Goal: Communication & Community: Answer question/provide support

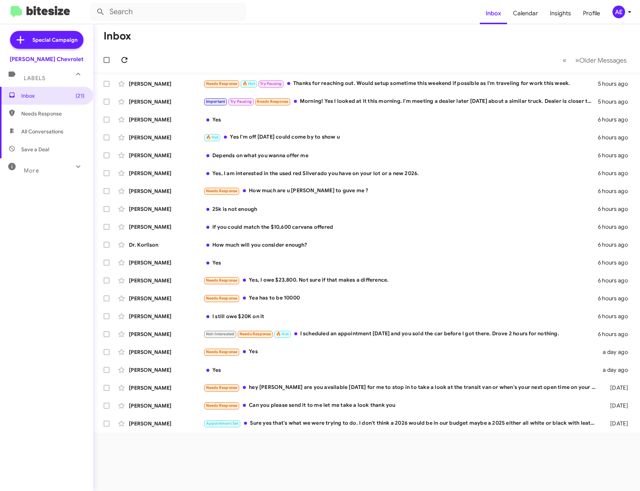
click at [127, 58] on icon at bounding box center [125, 60] width 6 height 6
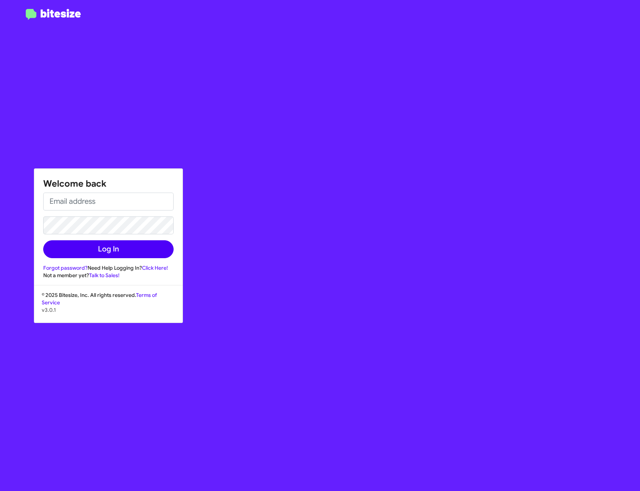
type input "[PERSON_NAME][EMAIL_ADDRESS][DOMAIN_NAME]"
click at [103, 245] on button "Log In" at bounding box center [108, 249] width 130 height 18
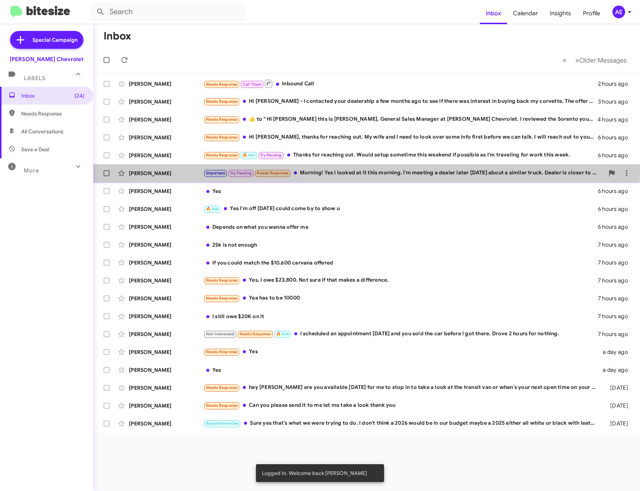
click at [341, 172] on div "Important Try Pausing Needs Response Morning! Yes I looked at it this morning. …" at bounding box center [404, 173] width 401 height 9
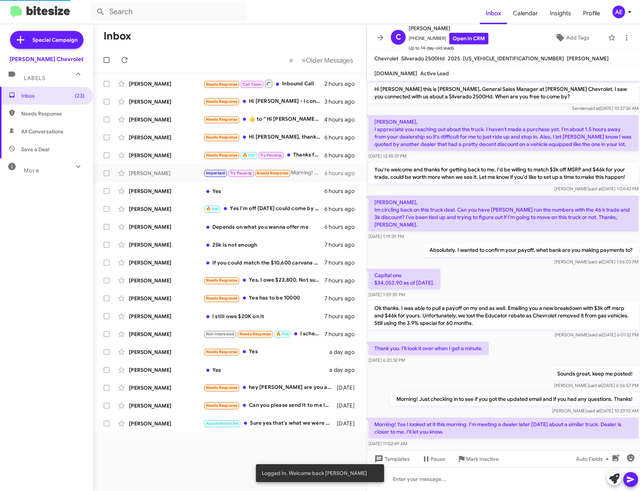
scroll to position [26, 0]
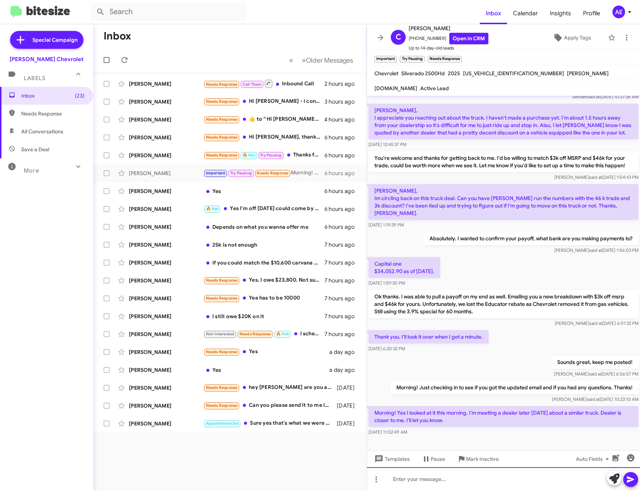
click at [451, 483] on div at bounding box center [503, 479] width 273 height 24
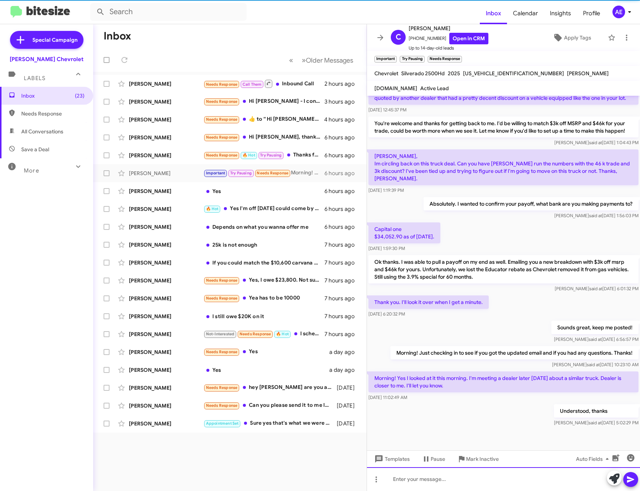
scroll to position [69, 0]
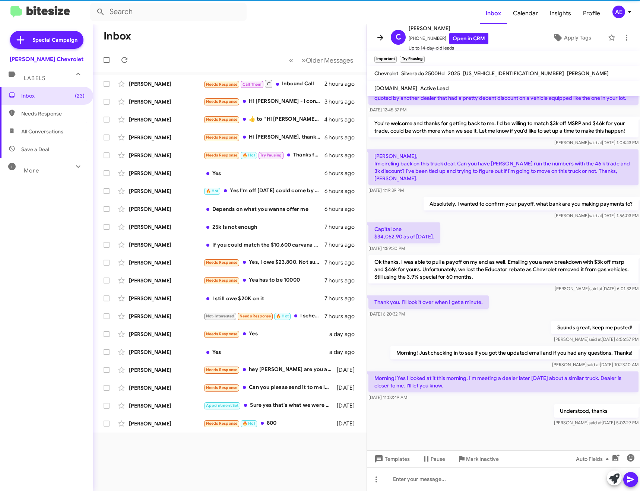
click at [384, 35] on icon at bounding box center [380, 37] width 9 height 9
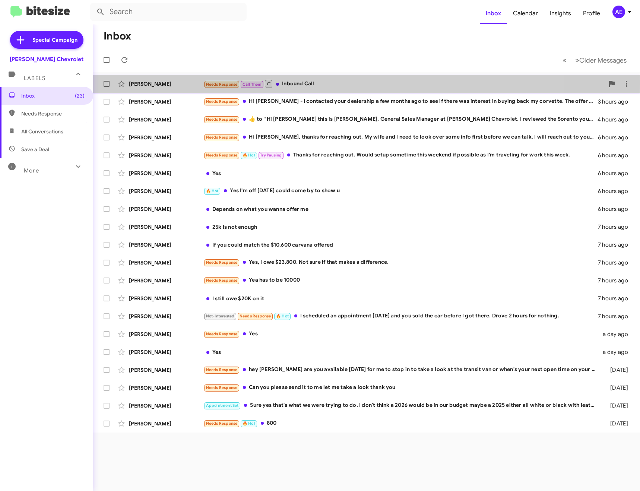
click at [318, 82] on div "Needs Response Call Them Inbound Call" at bounding box center [404, 83] width 401 height 9
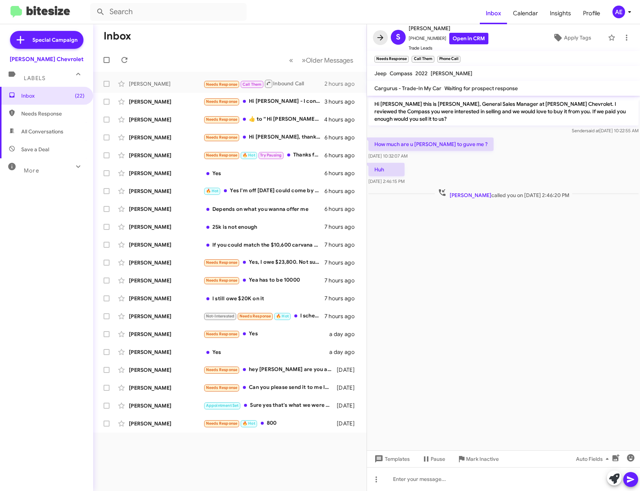
click at [379, 37] on icon at bounding box center [381, 38] width 6 height 6
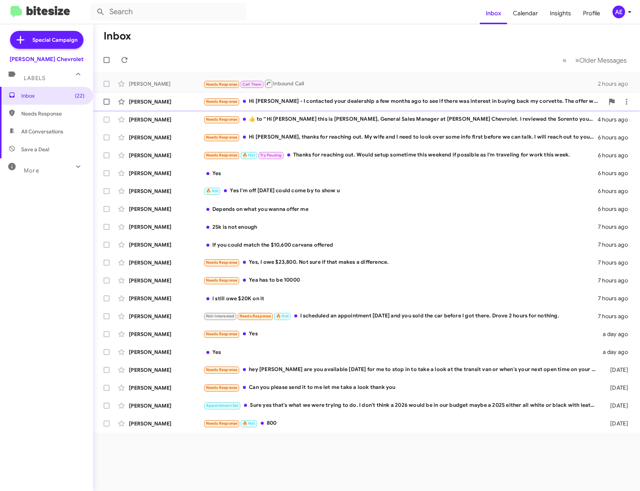
click at [321, 104] on div "Needs Response Hi [PERSON_NAME] - I contacted your dealership a few months ago …" at bounding box center [404, 101] width 401 height 9
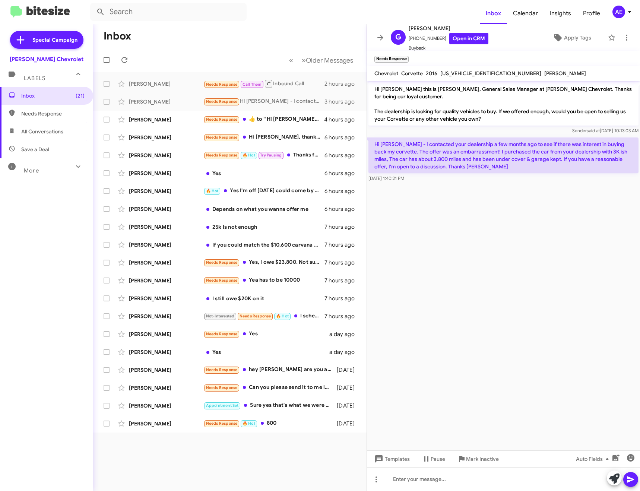
click at [464, 72] on span "[US_VEHICLE_IDENTIFICATION_NUMBER]" at bounding box center [491, 73] width 101 height 7
copy span "[US_VEHICLE_IDENTIFICATION_NUMBER]"
click at [443, 479] on div at bounding box center [503, 479] width 273 height 24
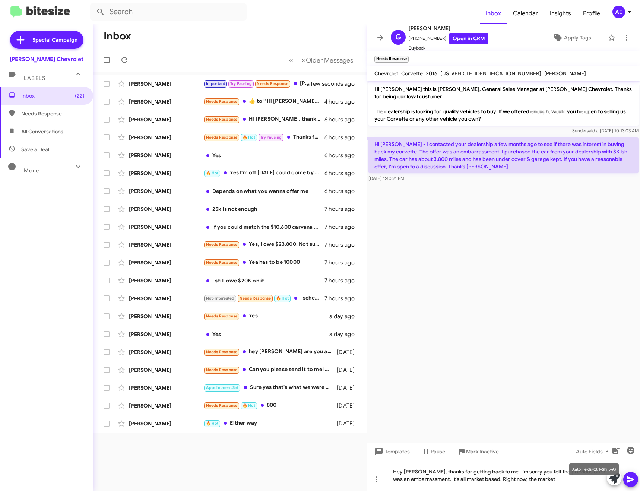
click at [574, 479] on mat-tooltip-component "Auto Fields (Ctrl+Shift+A)" at bounding box center [594, 469] width 60 height 22
click at [549, 481] on div "Hey [PERSON_NAME], thanks for getting back to me. I'm sorry you felt the previo…" at bounding box center [503, 475] width 273 height 31
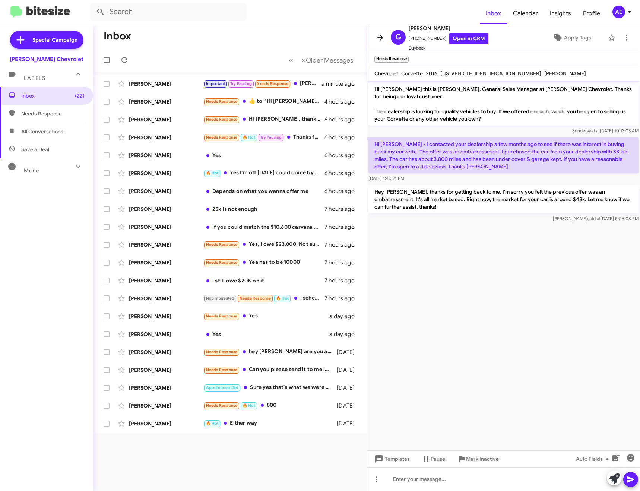
click at [382, 38] on icon at bounding box center [381, 38] width 6 height 6
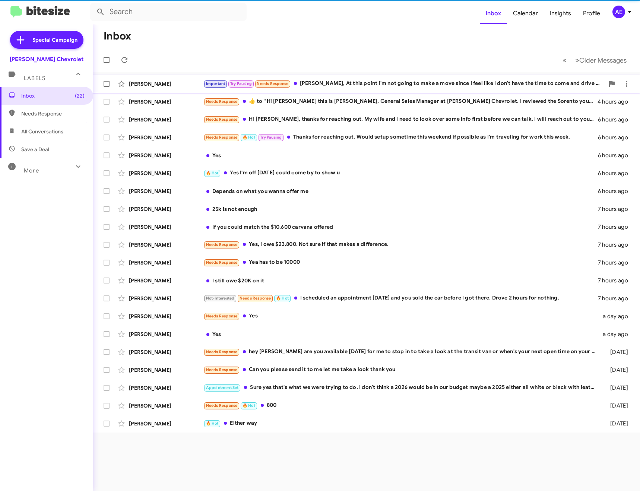
click at [360, 83] on div "Important Try Pausing Needs Response [PERSON_NAME], At this point I'm not going…" at bounding box center [404, 83] width 401 height 9
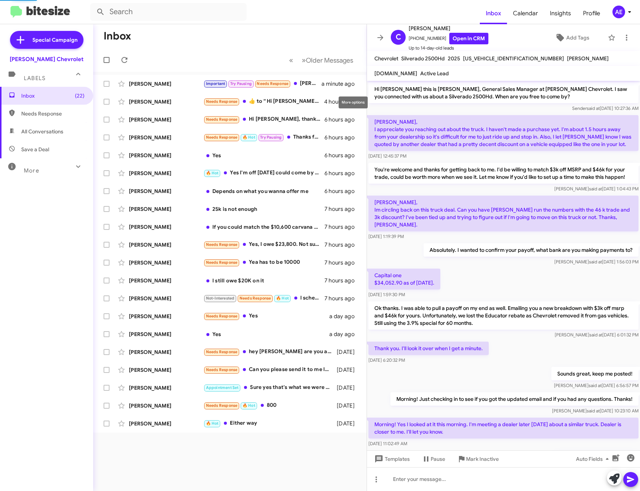
scroll to position [96, 0]
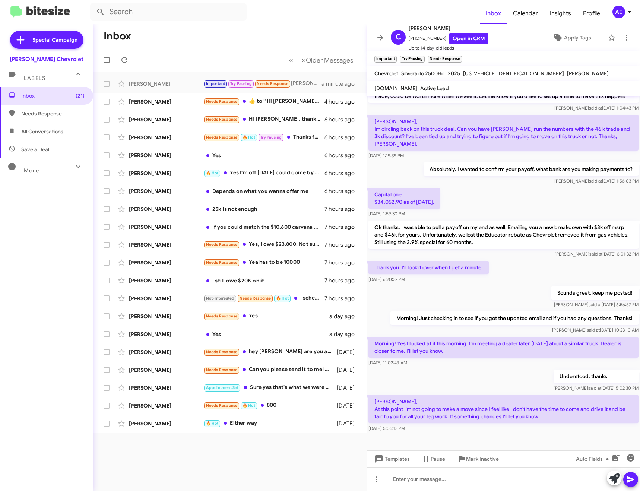
click at [505, 423] on p "[PERSON_NAME], At this point I'm not going to make a move since I feel like I d…" at bounding box center [504, 409] width 270 height 28
click at [455, 415] on p "[PERSON_NAME], At this point I'm not going to make a move since I feel like I d…" at bounding box center [504, 409] width 270 height 28
drag, startPoint x: 375, startPoint y: 407, endPoint x: 552, endPoint y: 425, distance: 178.3
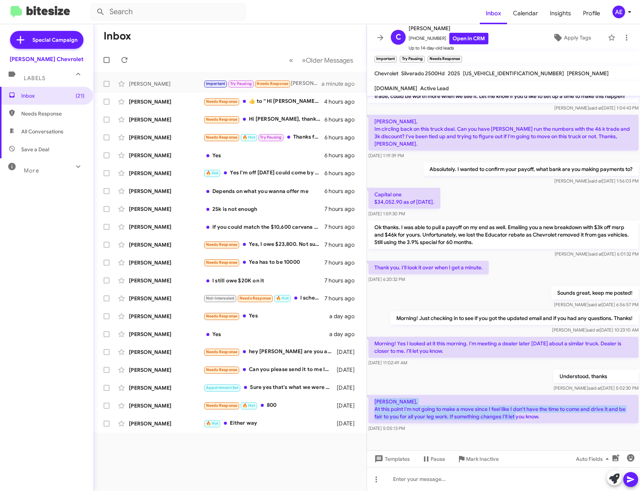
click at [552, 423] on p "[PERSON_NAME], At this point I'm not going to make a move since I feel like I d…" at bounding box center [504, 409] width 270 height 28
copy p "[PERSON_NAME], At this point I'm not going to make a move since I feel like I d…"
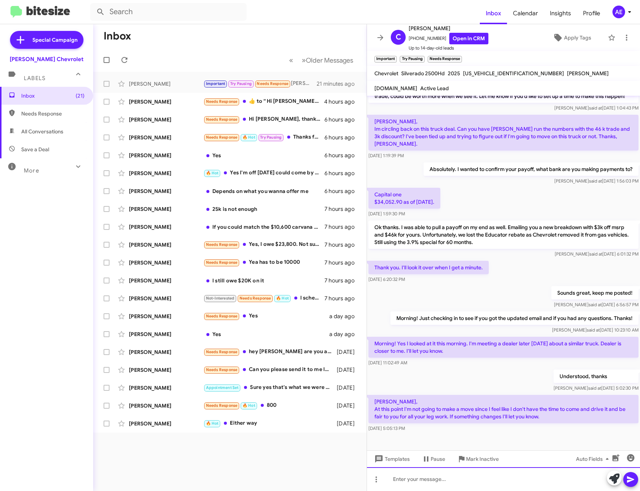
click at [428, 479] on div at bounding box center [503, 479] width 273 height 24
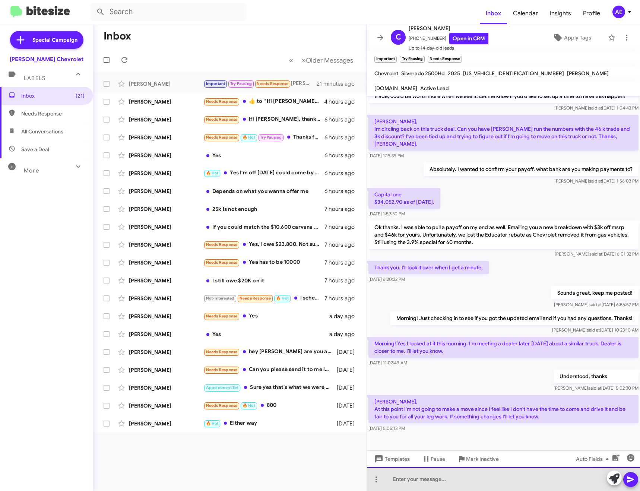
paste div
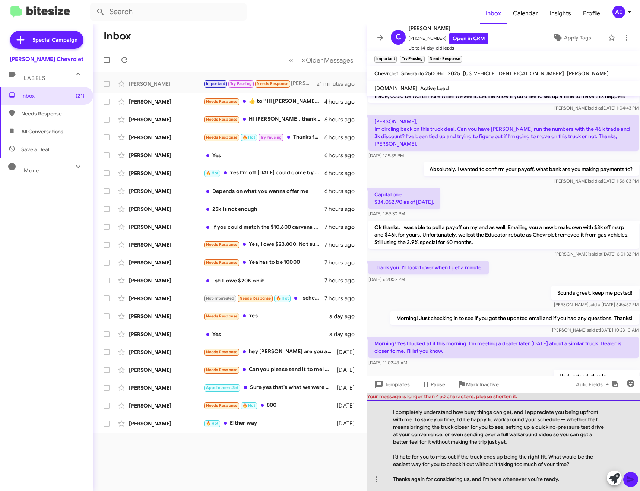
click at [567, 419] on div "I completely understand how busy things can get, and I appreciate you being upf…" at bounding box center [503, 445] width 273 height 91
drag, startPoint x: 507, startPoint y: 427, endPoint x: 412, endPoint y: 428, distance: 94.7
click at [412, 428] on div "I completely understand how busy things can get, and I appreciate you being upf…" at bounding box center [503, 445] width 273 height 91
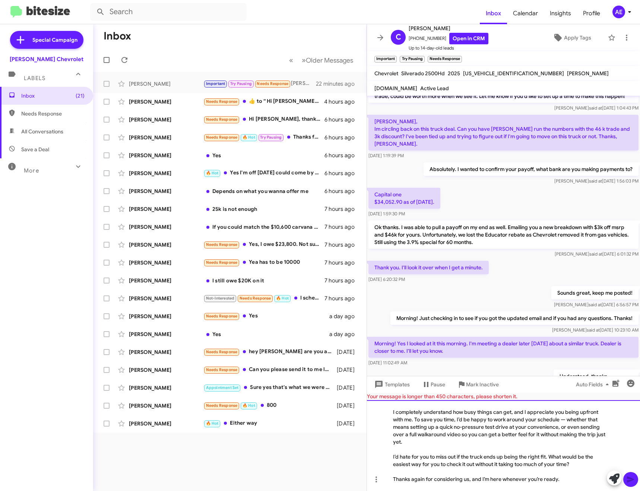
click at [426, 440] on div "I completely understand how busy things can get, and I appreciate you being upf…" at bounding box center [503, 445] width 273 height 91
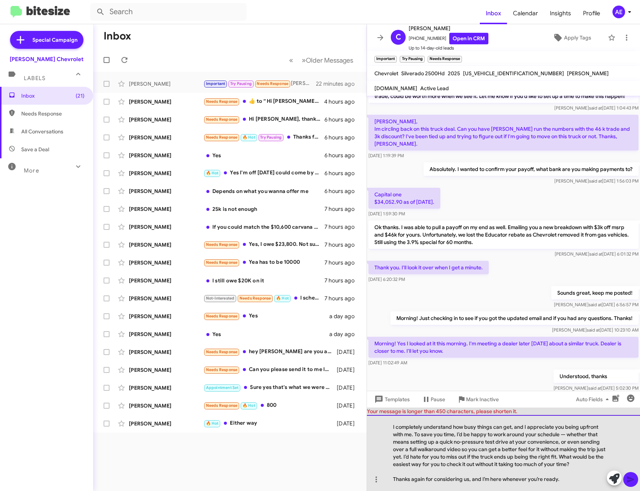
click at [594, 466] on div "I completely understand how busy things can get, and I appreciate you being upf…" at bounding box center [503, 453] width 273 height 76
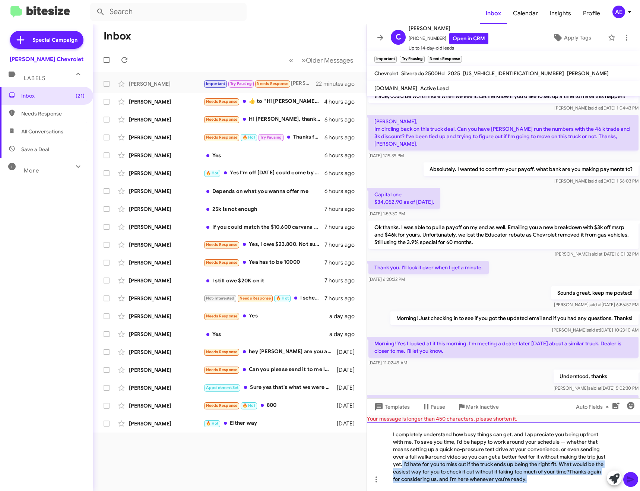
drag, startPoint x: 413, startPoint y: 464, endPoint x: 581, endPoint y: 491, distance: 170.2
click at [581, 491] on html "Inbox Calendar Insights Profile AE Special Campaign [PERSON_NAME] Chevrolet Lab…" at bounding box center [320, 245] width 640 height 491
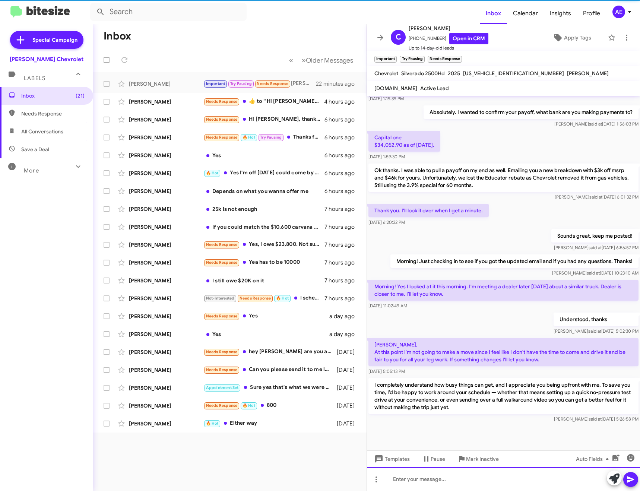
scroll to position [160, 0]
click at [451, 477] on div at bounding box center [503, 479] width 273 height 24
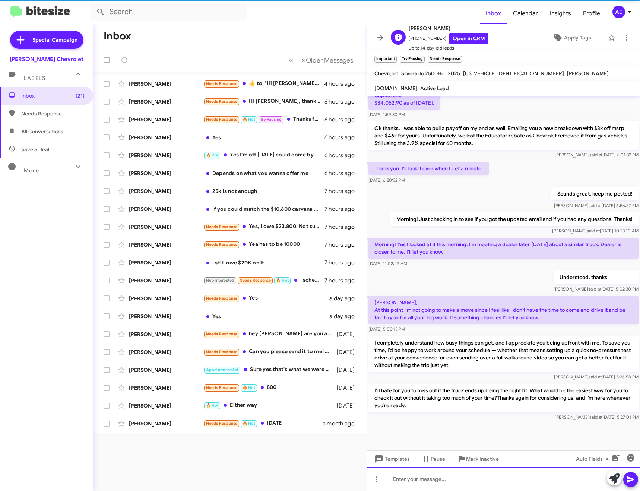
scroll to position [202, 0]
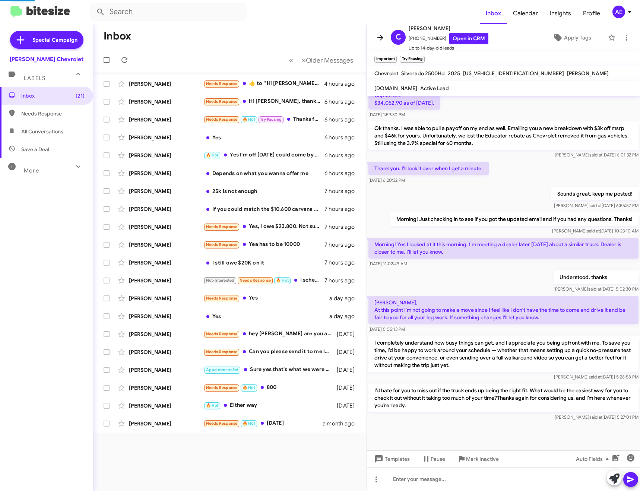
click at [379, 37] on icon at bounding box center [381, 38] width 6 height 6
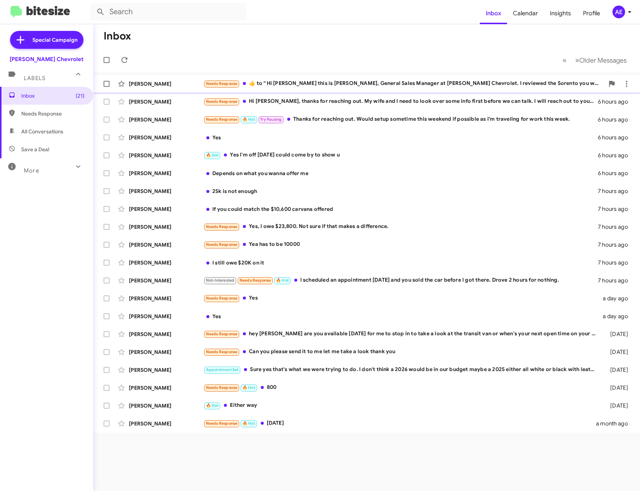
click at [292, 83] on div "Needs Response ​👍​ to “ Hi [PERSON_NAME] this is [PERSON_NAME], General Sales M…" at bounding box center [404, 83] width 401 height 9
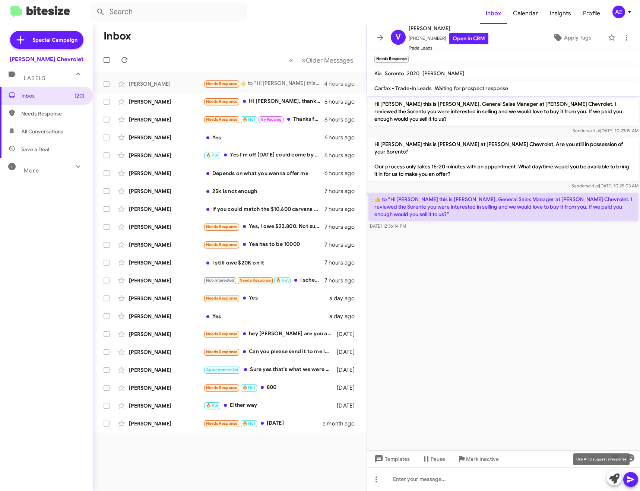
click at [614, 480] on icon at bounding box center [614, 479] width 10 height 10
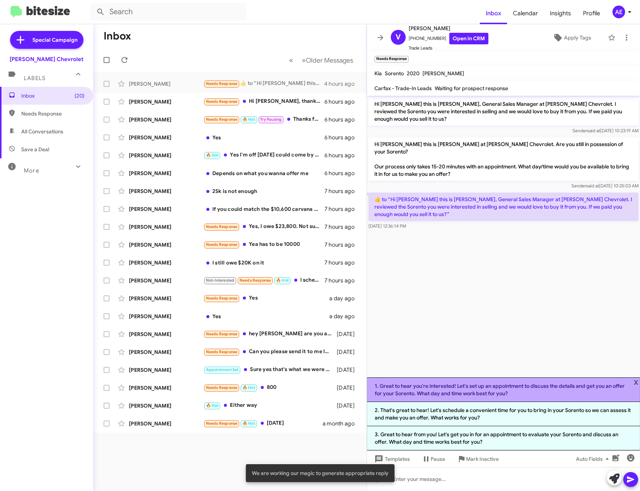
click at [518, 387] on li "1. Great to hear you're interested! Let's set up an appointment to discuss the …" at bounding box center [503, 390] width 273 height 25
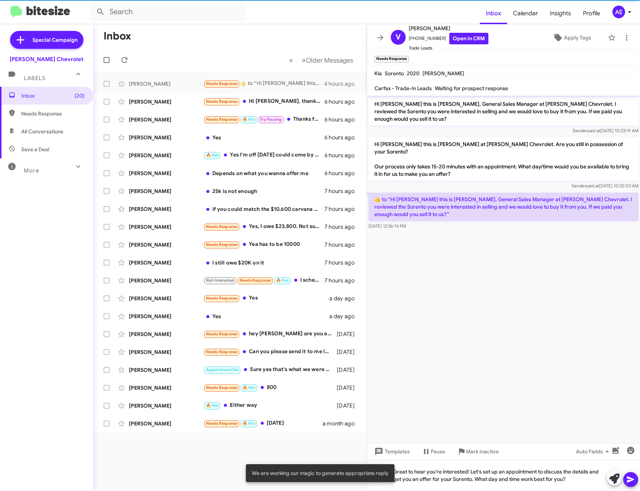
click at [632, 479] on icon at bounding box center [630, 480] width 7 height 6
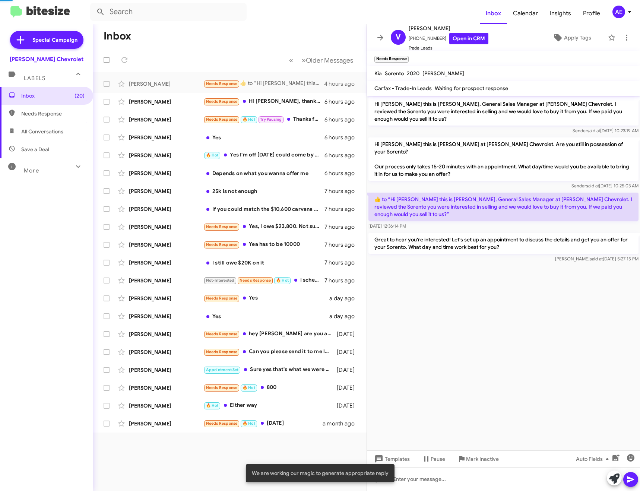
click at [376, 29] on mat-toolbar "V [PERSON_NAME] [PHONE_NUMBER] Open in CRM Trade Leads Apply Tags" at bounding box center [503, 37] width 273 height 27
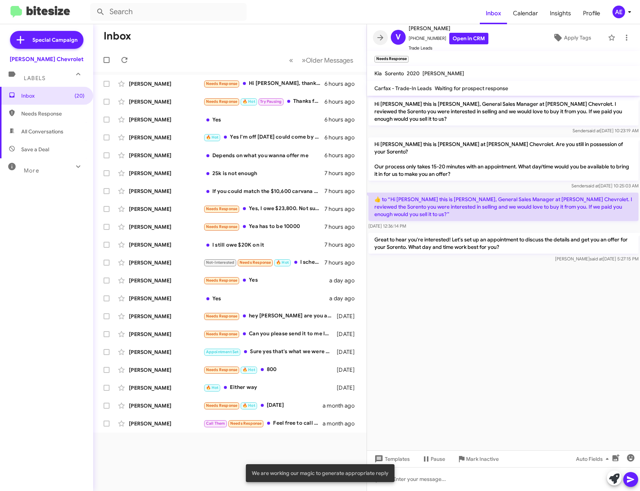
click at [381, 34] on icon at bounding box center [380, 37] width 9 height 9
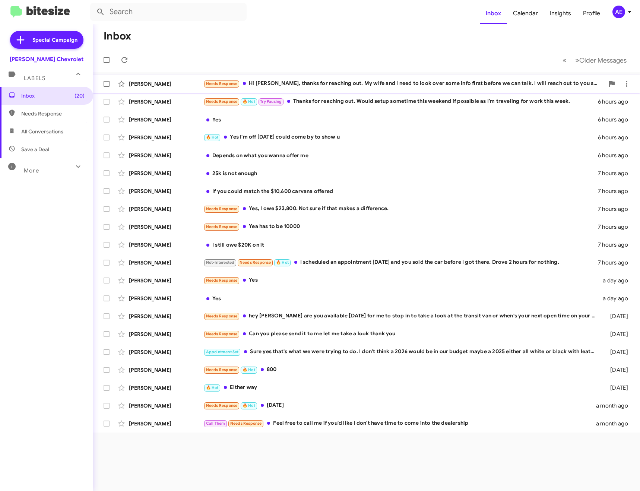
click at [351, 84] on div "Needs Response Hi [PERSON_NAME], thanks for reaching out. My wife and I need to…" at bounding box center [404, 83] width 401 height 9
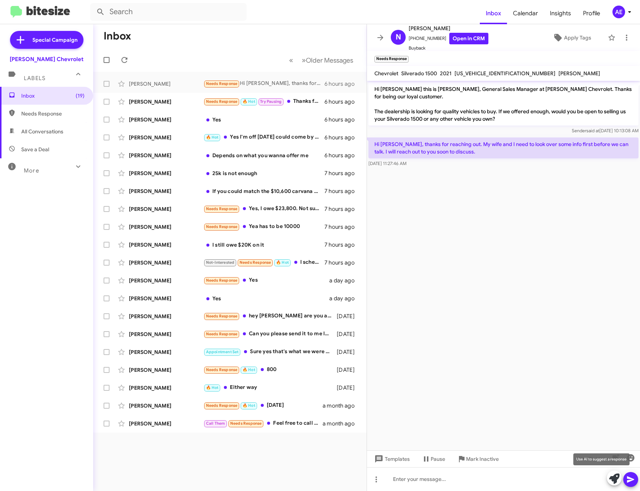
click at [612, 473] on span at bounding box center [614, 479] width 10 height 16
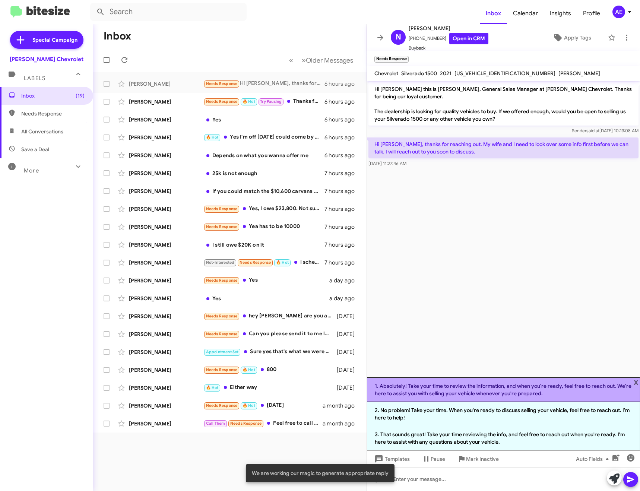
click at [592, 394] on li "1. Absolutely! Take your time to review the information, and when you're ready,…" at bounding box center [503, 390] width 273 height 25
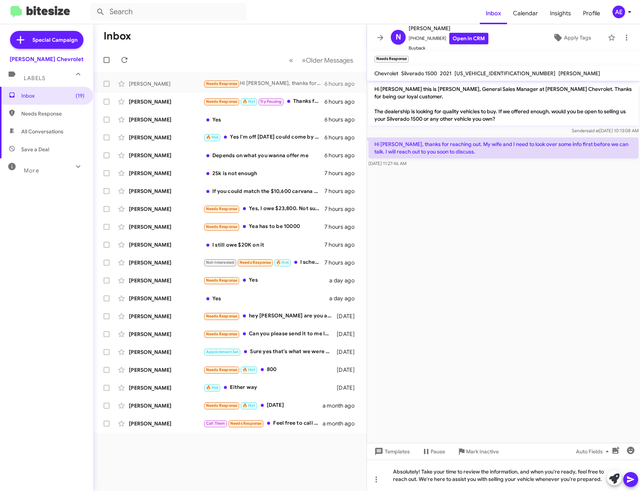
click at [631, 479] on icon at bounding box center [630, 480] width 7 height 6
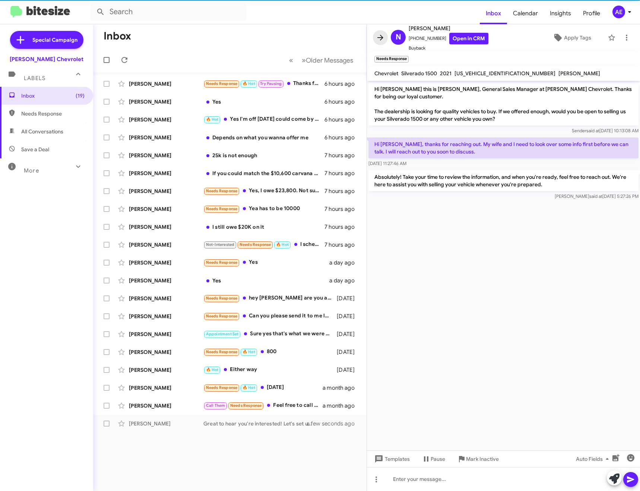
click at [381, 37] on icon at bounding box center [380, 37] width 9 height 9
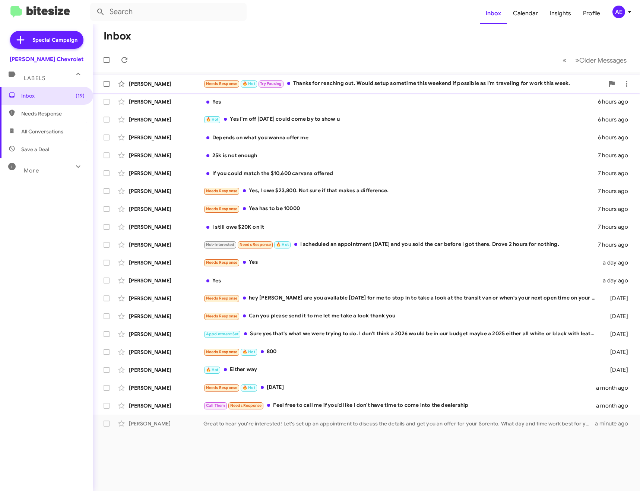
click at [339, 85] on div "Needs Response 🔥 Hot Try Pausing Thanks for reaching out. Would setup sometime …" at bounding box center [404, 83] width 401 height 9
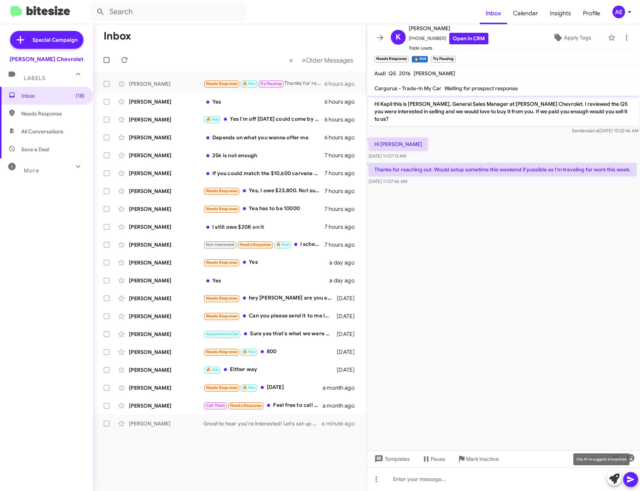
click at [620, 477] on button at bounding box center [614, 478] width 15 height 15
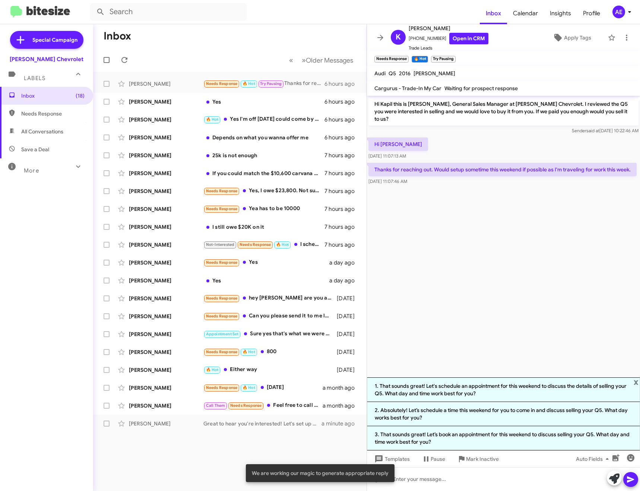
click at [459, 385] on li "1. That sounds great! Let's schedule an appointment for this weekend to discuss…" at bounding box center [503, 390] width 273 height 25
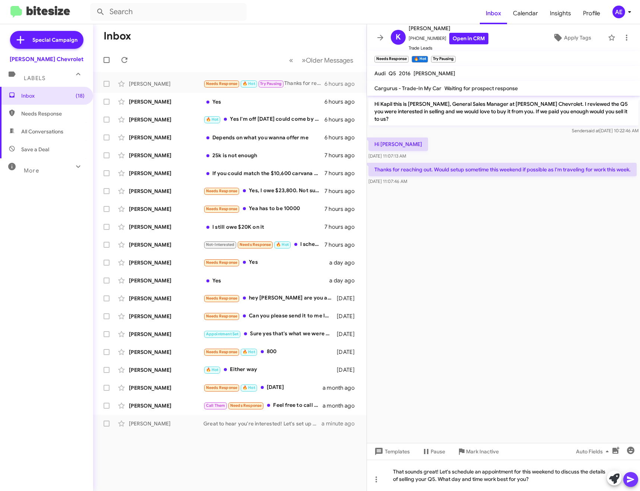
click at [635, 481] on icon at bounding box center [631, 479] width 9 height 9
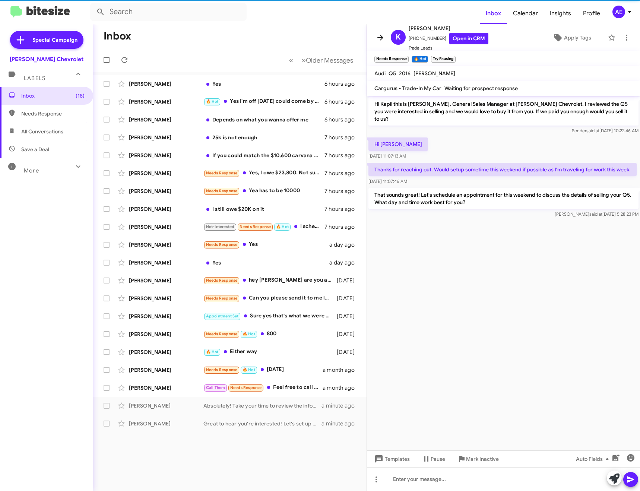
click at [379, 34] on icon at bounding box center [380, 37] width 9 height 9
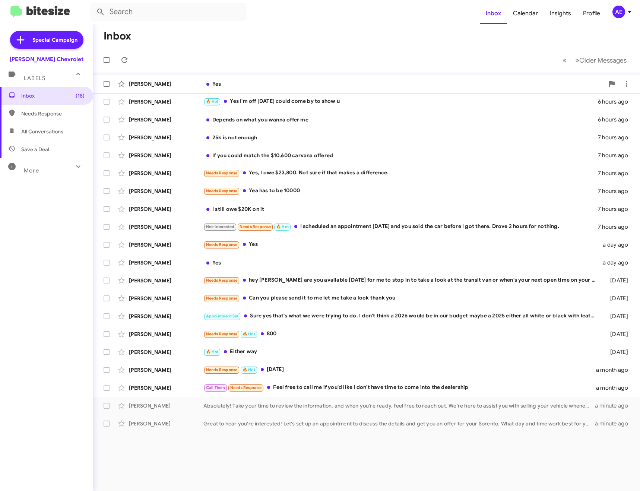
click at [254, 85] on div "Yes" at bounding box center [404, 83] width 401 height 7
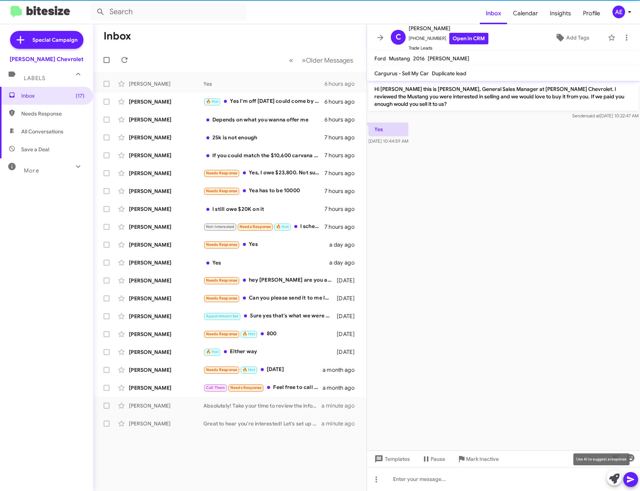
click at [612, 481] on icon at bounding box center [614, 479] width 10 height 10
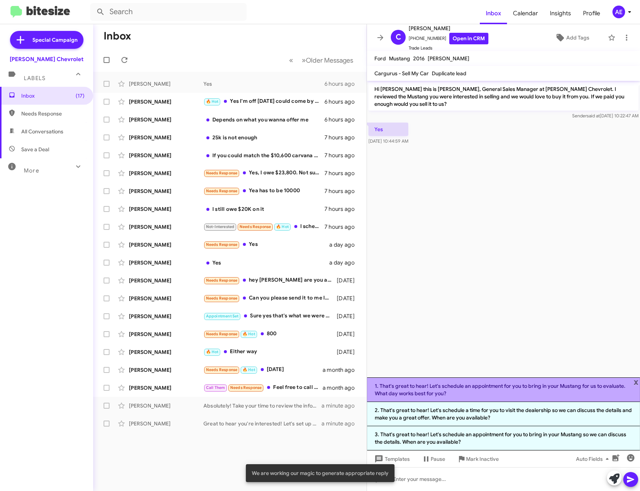
click at [511, 393] on li "1. That's great to hear! Let's schedule an appointment for you to bring in your…" at bounding box center [503, 390] width 273 height 25
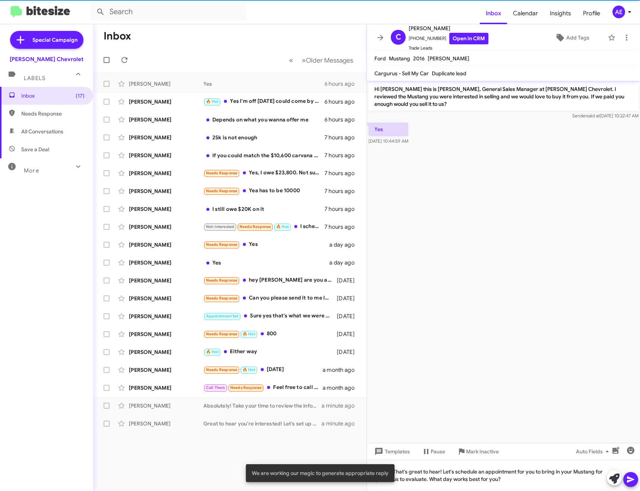
click at [630, 478] on icon at bounding box center [630, 480] width 7 height 6
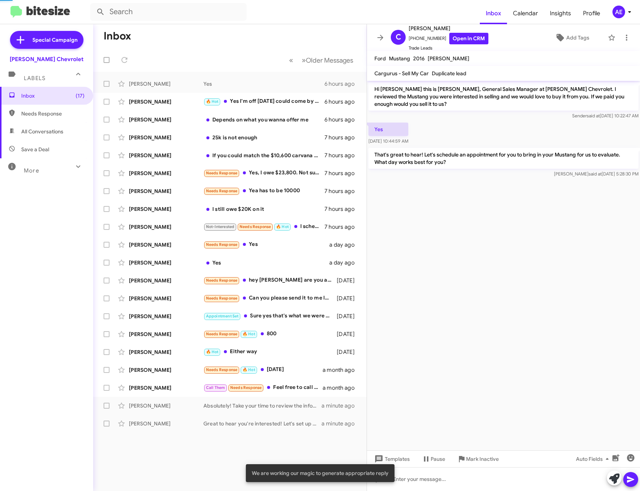
click at [380, 41] on icon at bounding box center [380, 37] width 9 height 9
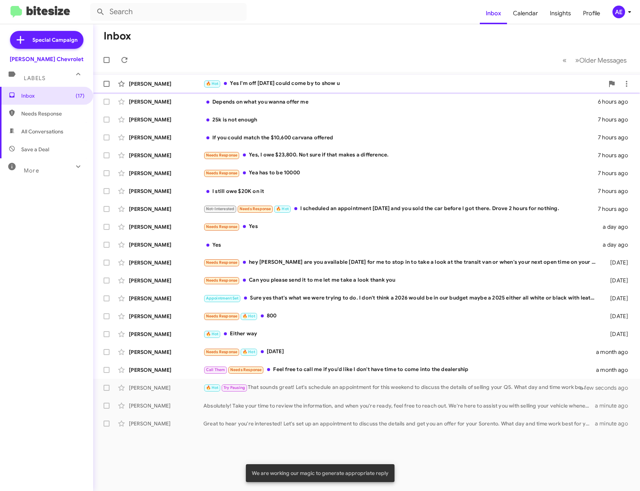
click at [313, 76] on span "[PERSON_NAME] 🔥 Hot Yes I'm off [DATE] could come by to show u 6 hours ago" at bounding box center [366, 84] width 547 height 18
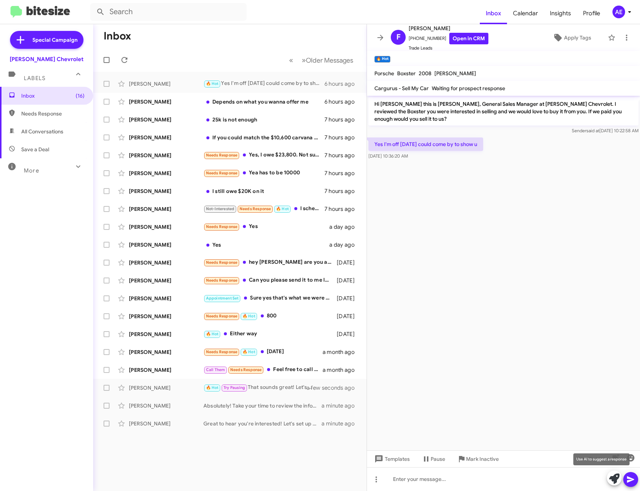
click at [616, 482] on icon at bounding box center [614, 479] width 10 height 10
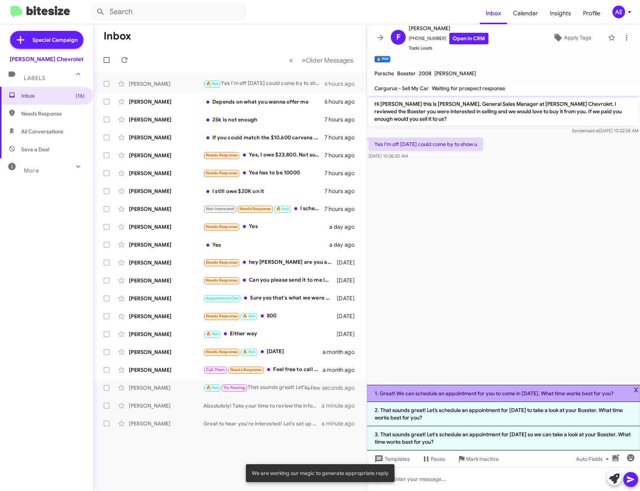
click at [536, 388] on li "1. Great! We can schedule an appointment for you to come in [DATE]. What time w…" at bounding box center [503, 393] width 273 height 17
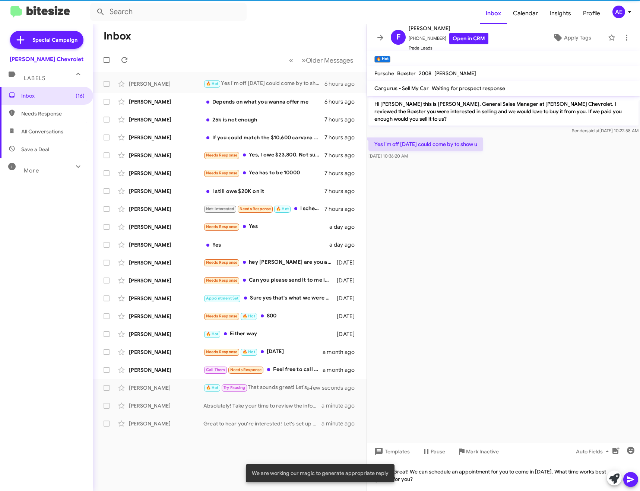
click at [630, 478] on icon at bounding box center [630, 480] width 7 height 6
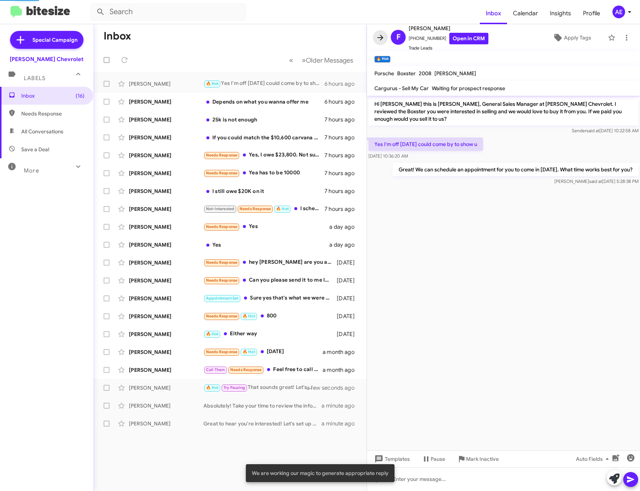
click at [380, 40] on icon at bounding box center [380, 37] width 9 height 9
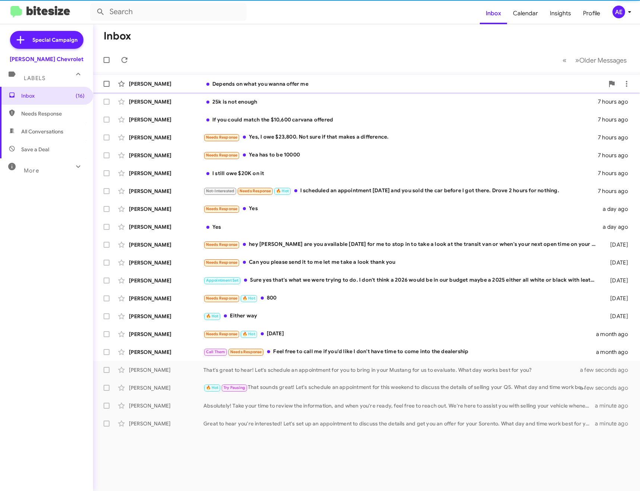
click at [281, 82] on div "Depends on what you wanna offer me" at bounding box center [404, 83] width 401 height 7
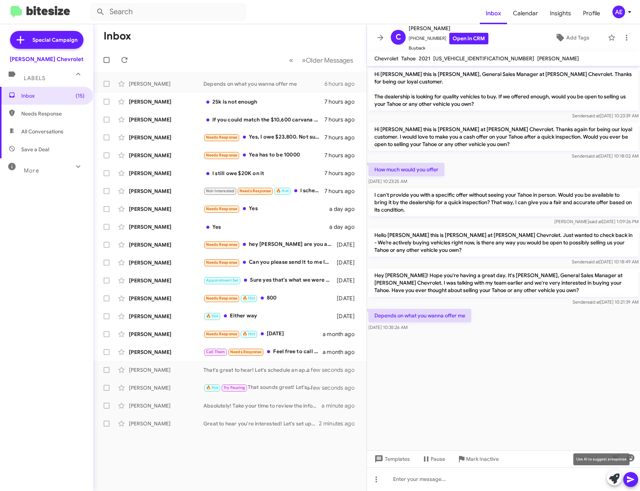
click at [611, 477] on icon at bounding box center [614, 479] width 10 height 10
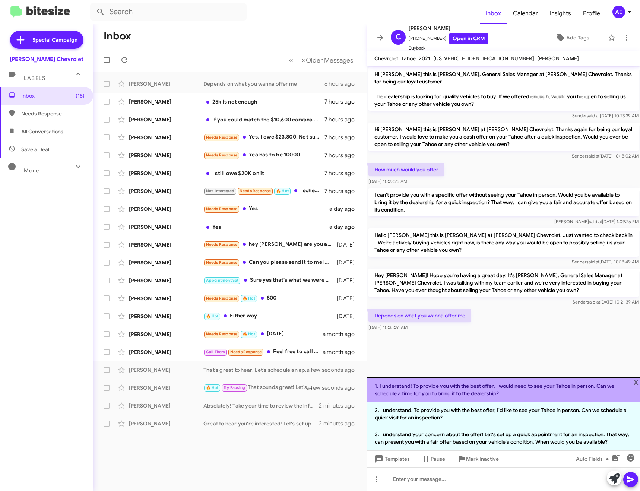
click at [506, 381] on li "1. I understand! To provide you with the best offer, I would need to see your T…" at bounding box center [503, 390] width 273 height 25
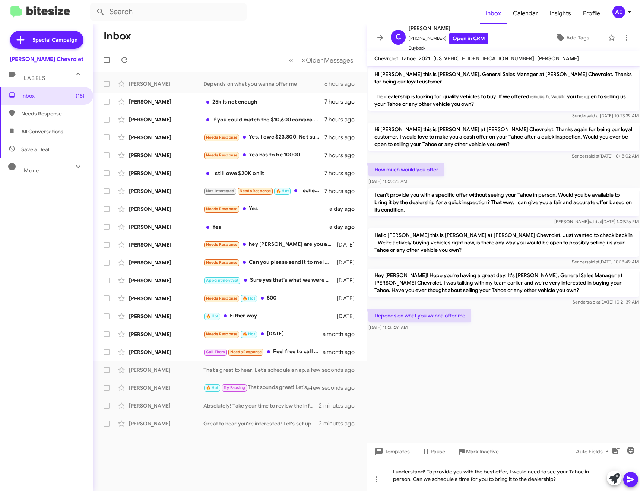
click at [625, 477] on mat-tooltip-component "Insert emoji (Ctrl+Shift+2)" at bounding box center [604, 469] width 60 height 22
click at [634, 476] on icon at bounding box center [631, 479] width 9 height 9
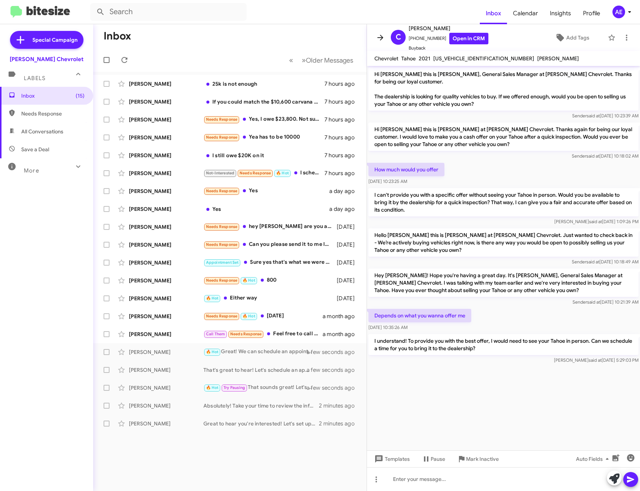
click at [379, 35] on icon at bounding box center [380, 37] width 9 height 9
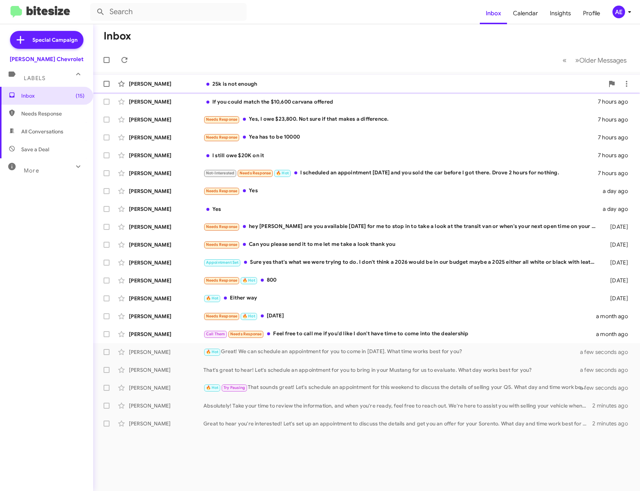
click at [275, 83] on div "25k is not enough" at bounding box center [404, 83] width 401 height 7
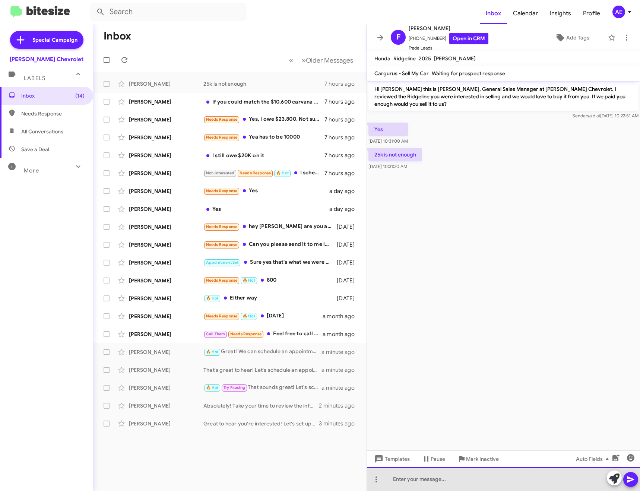
click at [445, 479] on div at bounding box center [503, 479] width 273 height 24
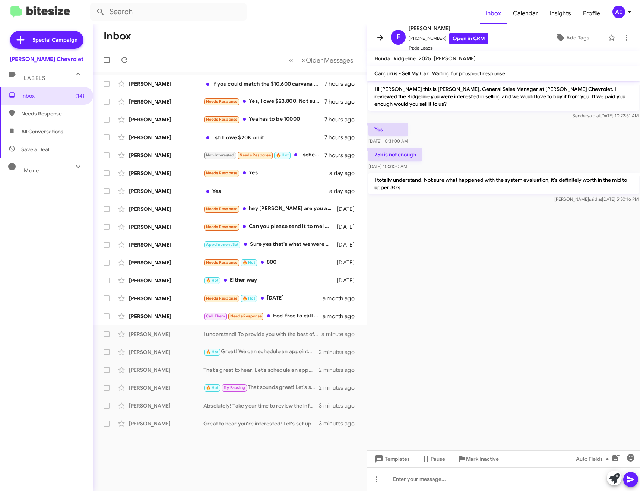
click at [379, 37] on icon at bounding box center [380, 37] width 9 height 9
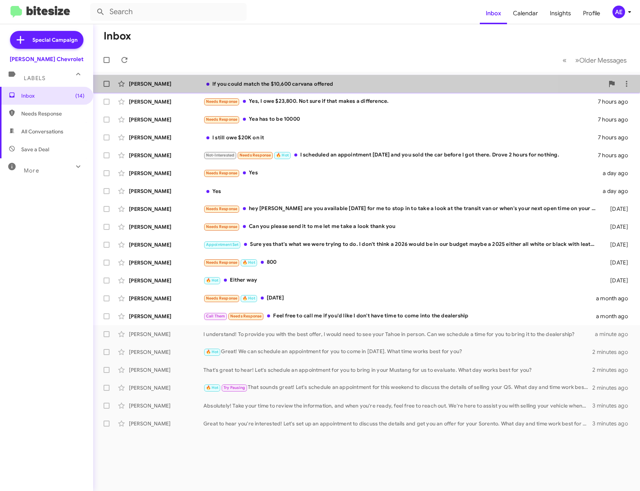
click at [315, 76] on span "[PERSON_NAME] If you could match the $10,600 carvana offered 7 hours ago" at bounding box center [366, 84] width 547 height 18
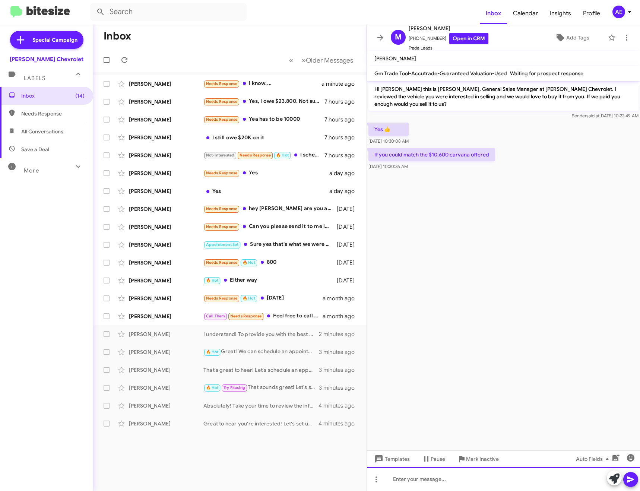
click at [466, 485] on div at bounding box center [503, 479] width 273 height 24
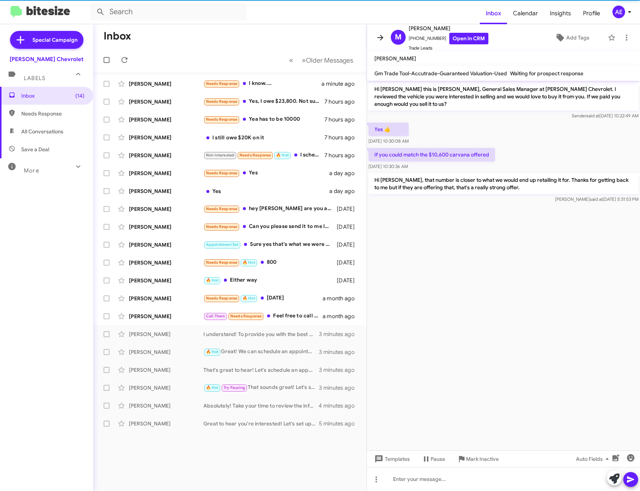
click at [379, 38] on icon at bounding box center [380, 37] width 9 height 9
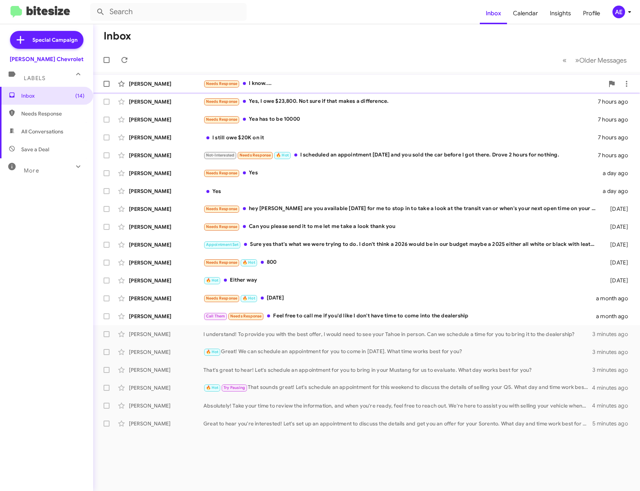
click at [311, 76] on span "[PERSON_NAME] Needs Response I know.... a minute ago" at bounding box center [366, 84] width 547 height 18
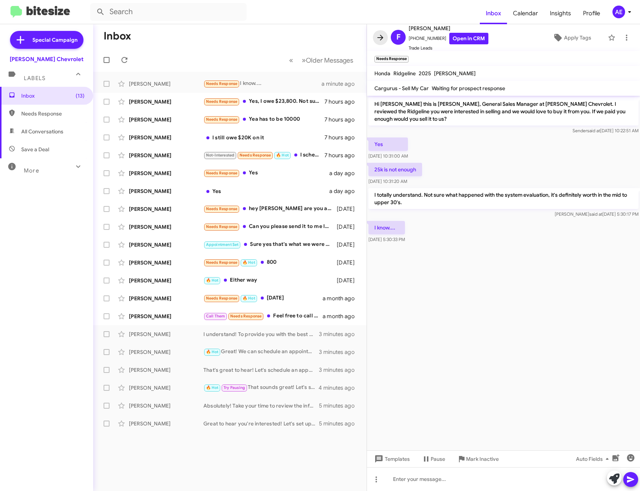
click at [379, 35] on icon at bounding box center [380, 37] width 9 height 9
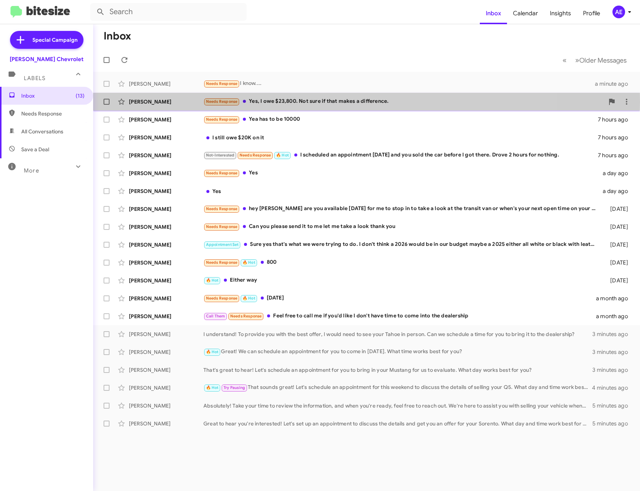
click at [315, 102] on div "Needs Response Yes, I owe $23,800. Not sure if that makes a difference." at bounding box center [404, 101] width 401 height 9
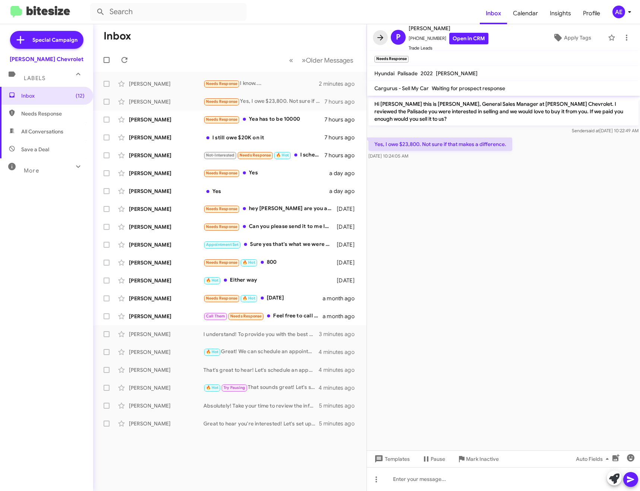
click at [382, 37] on icon at bounding box center [380, 37] width 9 height 9
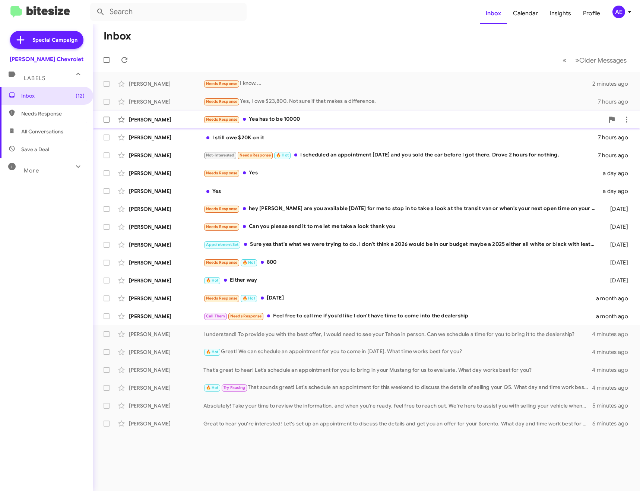
click at [297, 119] on div "Needs Response Yea has to be 10000" at bounding box center [404, 119] width 401 height 9
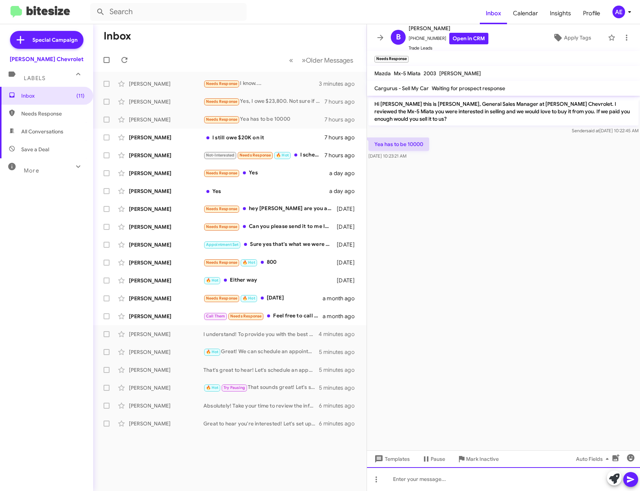
click at [460, 476] on div at bounding box center [503, 479] width 273 height 24
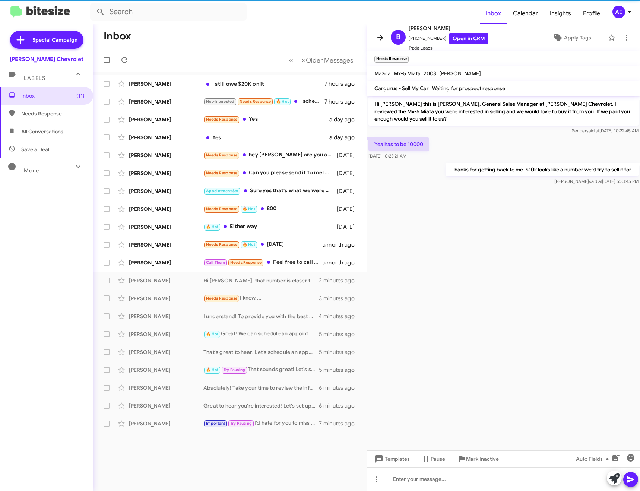
click at [378, 36] on icon at bounding box center [380, 37] width 9 height 9
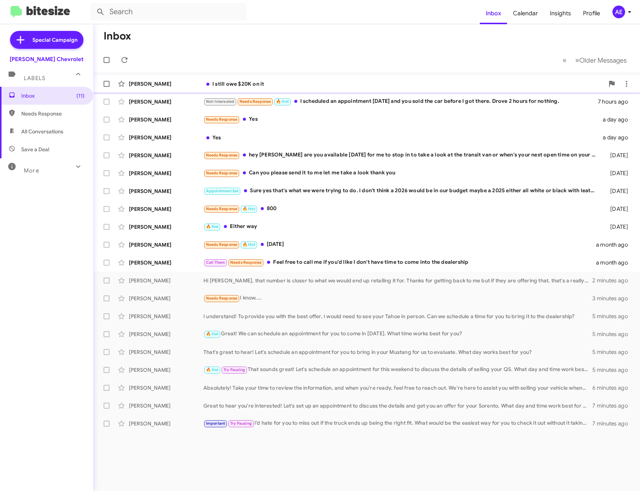
click at [259, 78] on div "[PERSON_NAME] I still owe $20K on it 7 hours ago" at bounding box center [366, 83] width 535 height 15
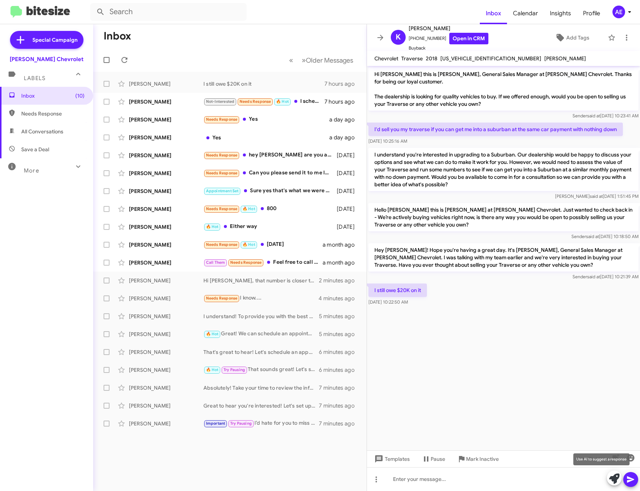
click at [609, 479] on icon at bounding box center [614, 479] width 10 height 10
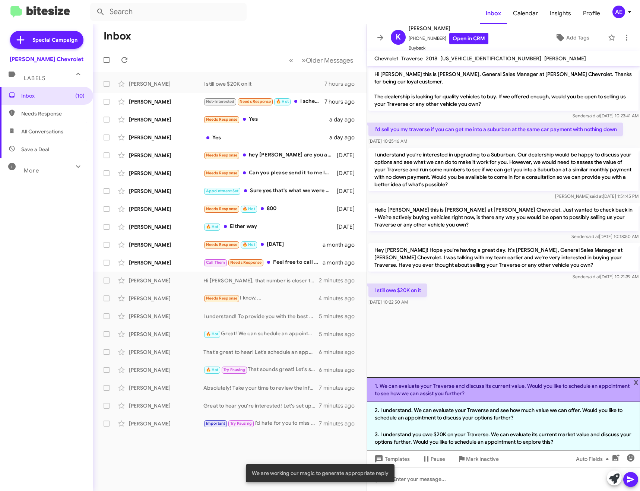
click at [551, 387] on li "1. We can evaluate your Traverse and discuss its current value. Would you like …" at bounding box center [503, 390] width 273 height 25
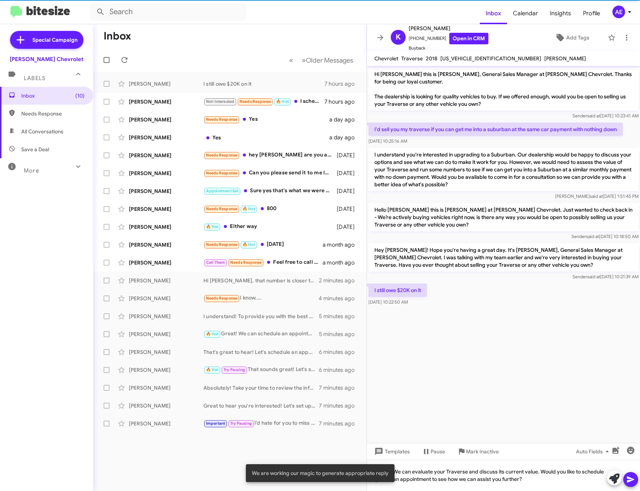
click at [635, 475] on icon at bounding box center [631, 479] width 9 height 9
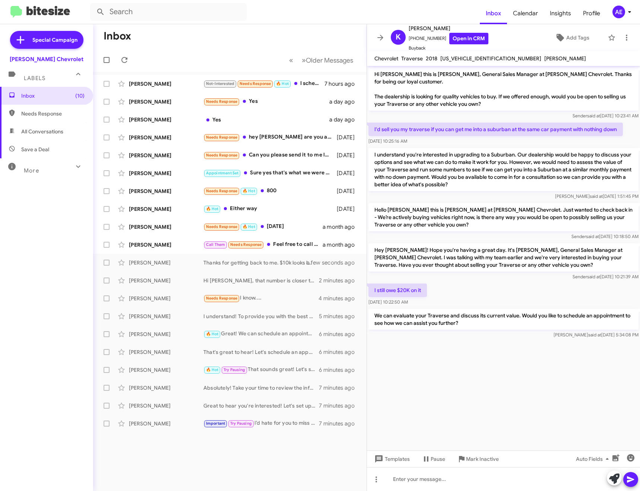
click at [378, 34] on icon at bounding box center [380, 37] width 9 height 9
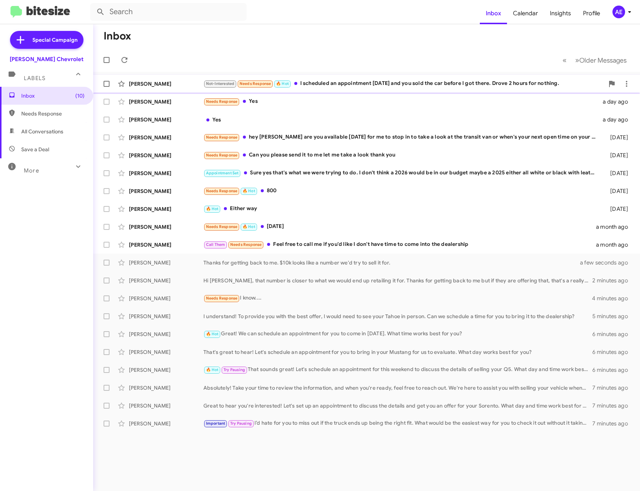
click at [368, 80] on div "Not-Interested Needs Response 🔥 Hot I scheduled an appointment [DATE] and you s…" at bounding box center [404, 83] width 401 height 9
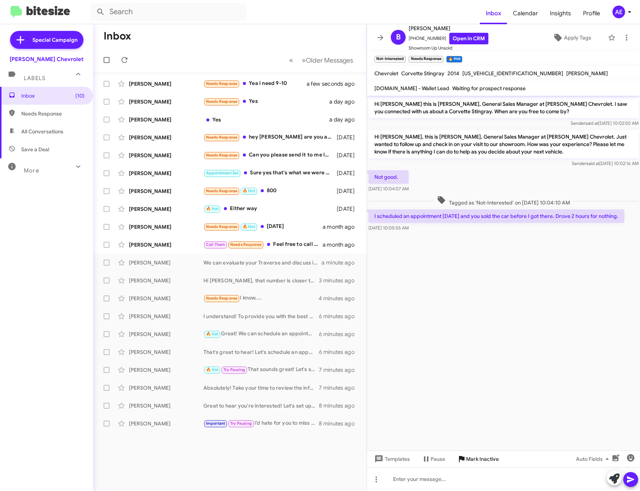
click at [495, 462] on span "Mark Inactive" at bounding box center [482, 459] width 33 height 13
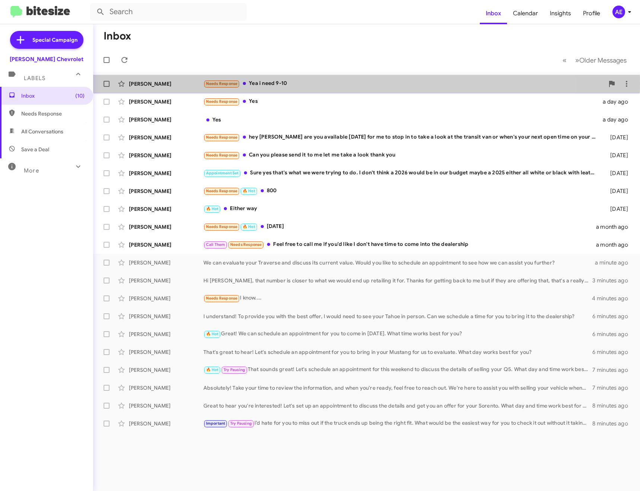
click at [277, 83] on div "Needs Response Yea i need 9-10" at bounding box center [404, 83] width 401 height 9
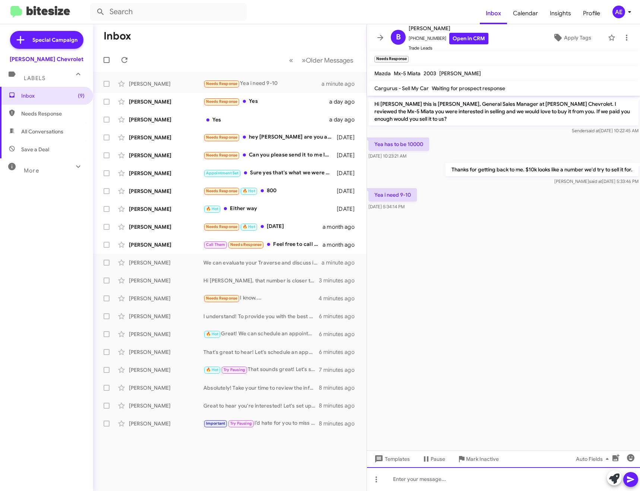
click at [437, 476] on div at bounding box center [503, 479] width 273 height 24
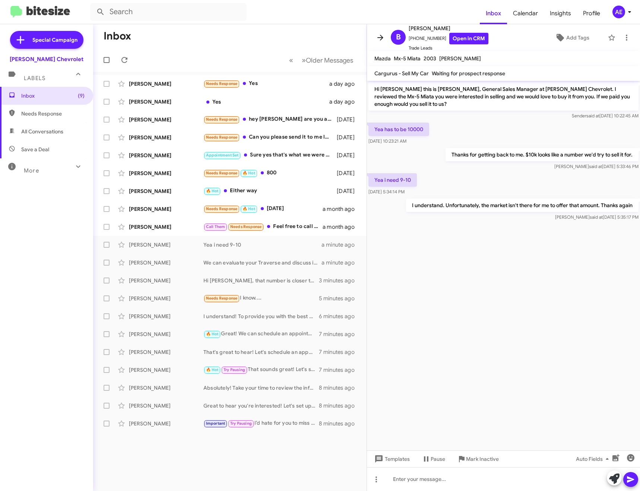
click at [382, 38] on icon at bounding box center [381, 38] width 6 height 6
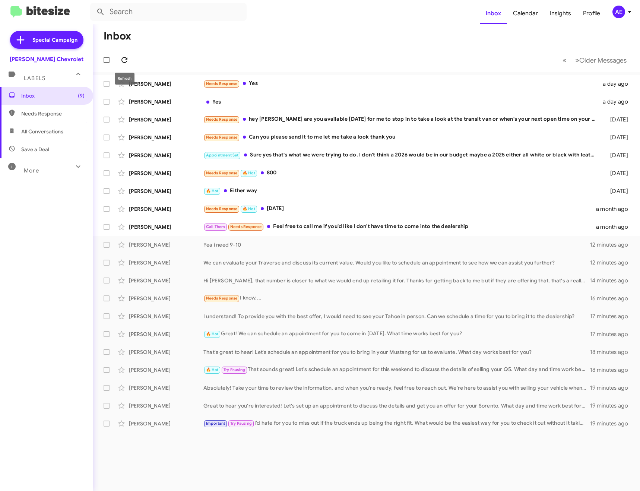
click at [122, 59] on icon at bounding box center [125, 60] width 6 height 6
click at [129, 58] on span at bounding box center [124, 60] width 15 height 9
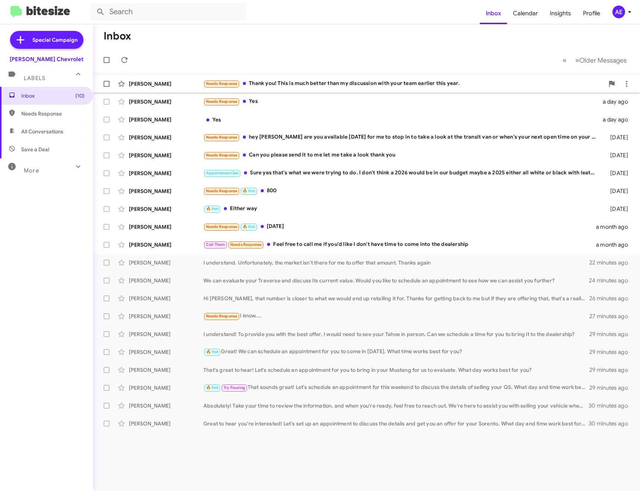
click at [302, 81] on div "Needs Response Thank you! This is much better than my discussion with your team…" at bounding box center [404, 83] width 401 height 9
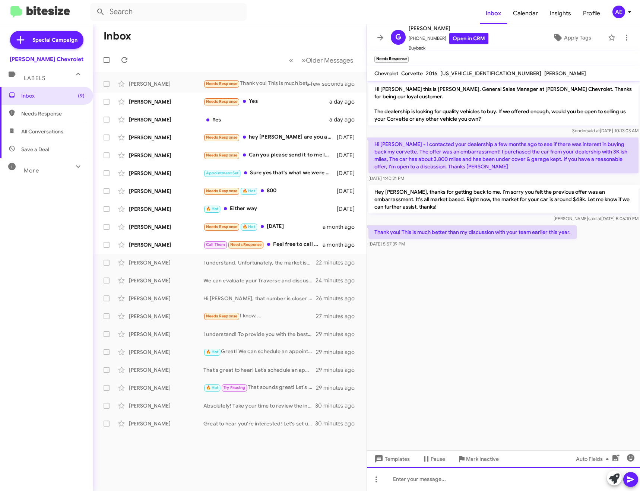
click at [480, 483] on div at bounding box center [503, 479] width 273 height 24
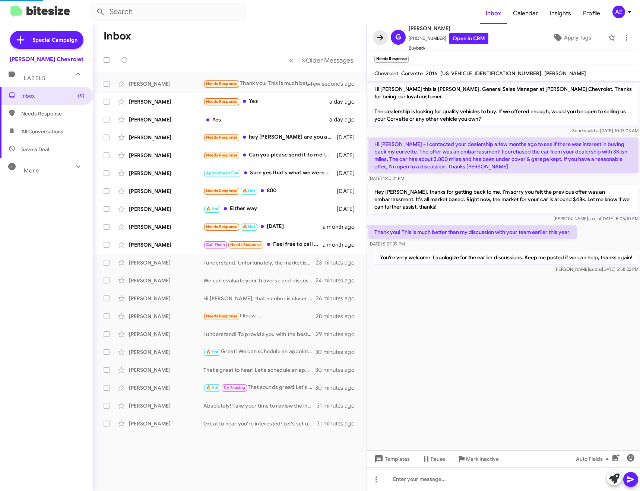
click at [379, 37] on icon at bounding box center [381, 38] width 6 height 6
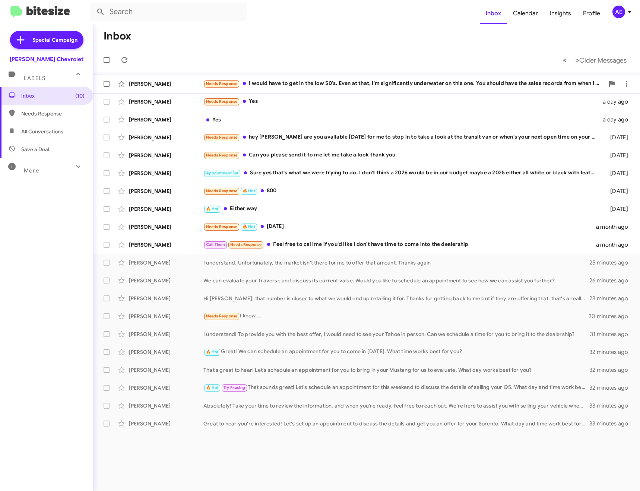
click at [413, 81] on div "Needs Response I would have to get in the low 50's. Even at that, I'm significa…" at bounding box center [404, 83] width 401 height 9
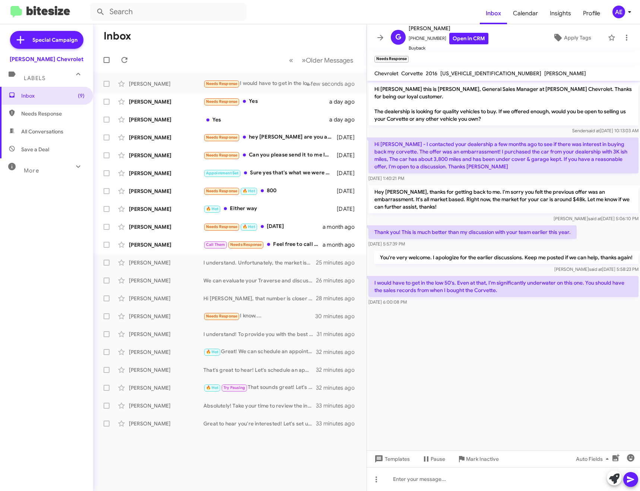
click at [471, 73] on span "[US_VEHICLE_IDENTIFICATION_NUMBER]" at bounding box center [491, 73] width 101 height 7
copy span "[US_VEHICLE_IDENTIFICATION_NUMBER]"
click at [436, 480] on div at bounding box center [503, 479] width 273 height 24
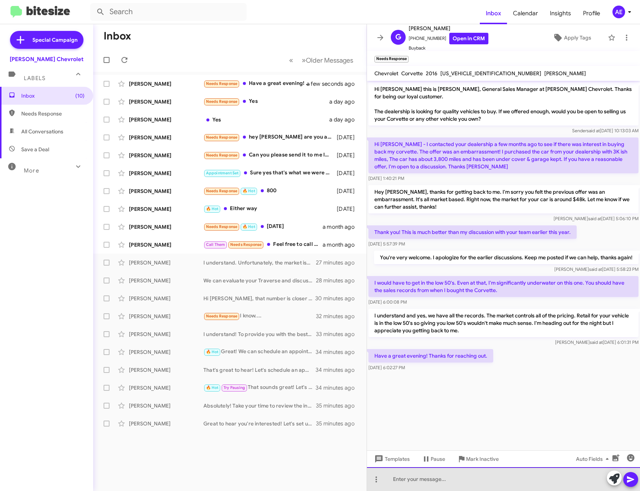
click at [401, 477] on div at bounding box center [503, 479] width 273 height 24
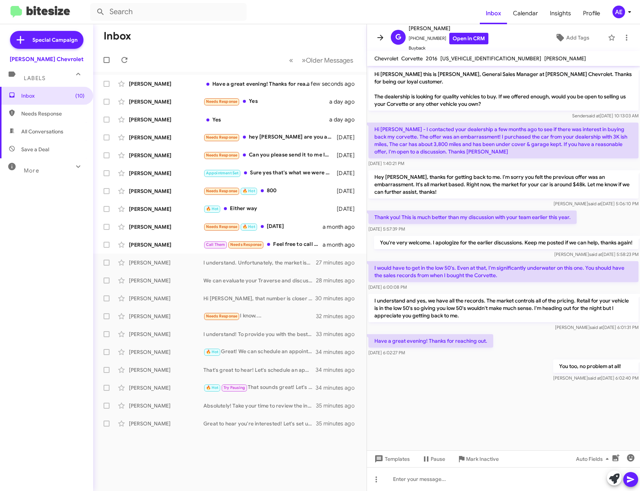
click at [382, 35] on icon at bounding box center [380, 37] width 9 height 9
